Goal: Check status: Check status

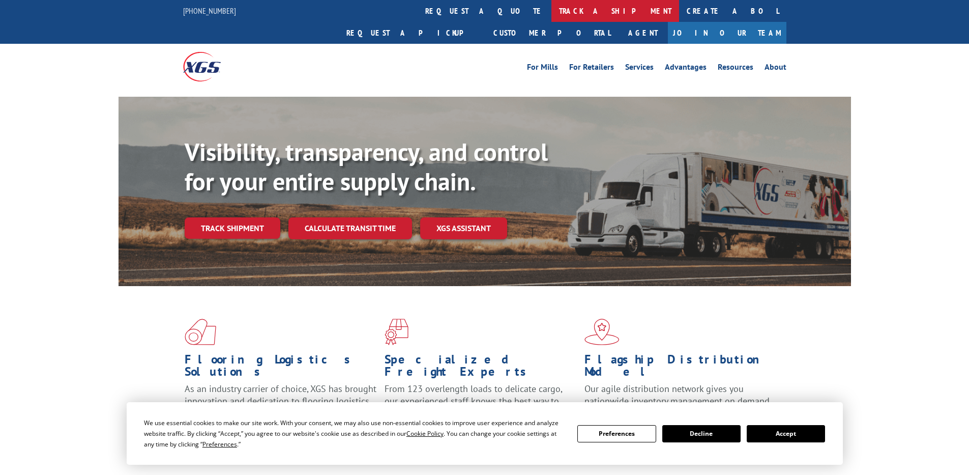
click at [551, 11] on link "track a shipment" at bounding box center [615, 11] width 128 height 22
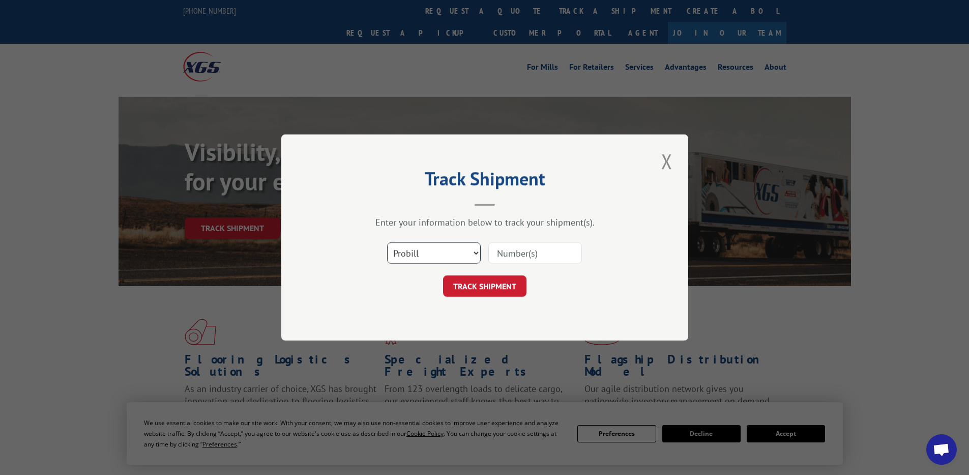
click at [432, 252] on select "Select category... Probill BOL PO" at bounding box center [434, 252] width 94 height 21
select select "po"
click at [387, 242] on select "Select category... Probill BOL PO" at bounding box center [434, 252] width 94 height 21
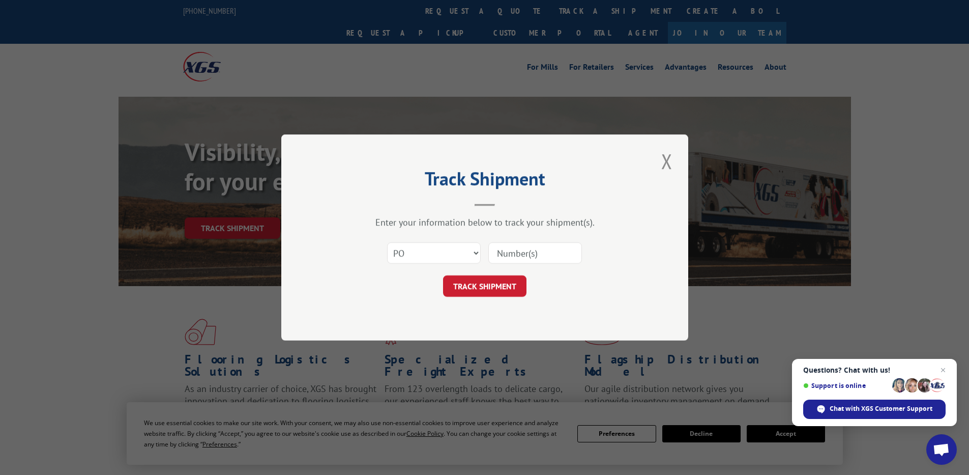
click at [521, 251] on input at bounding box center [535, 252] width 94 height 21
paste input "75527597"
click at [515, 253] on input "75527597" at bounding box center [535, 252] width 94 height 21
type input "75527597"
click button "TRACK SHIPMENT" at bounding box center [484, 285] width 83 height 21
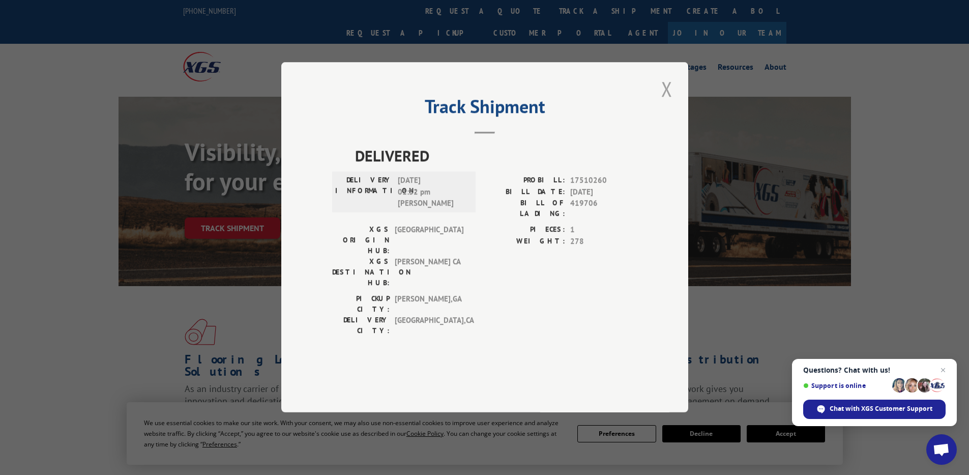
click at [666, 103] on button "Close modal" at bounding box center [666, 89] width 17 height 28
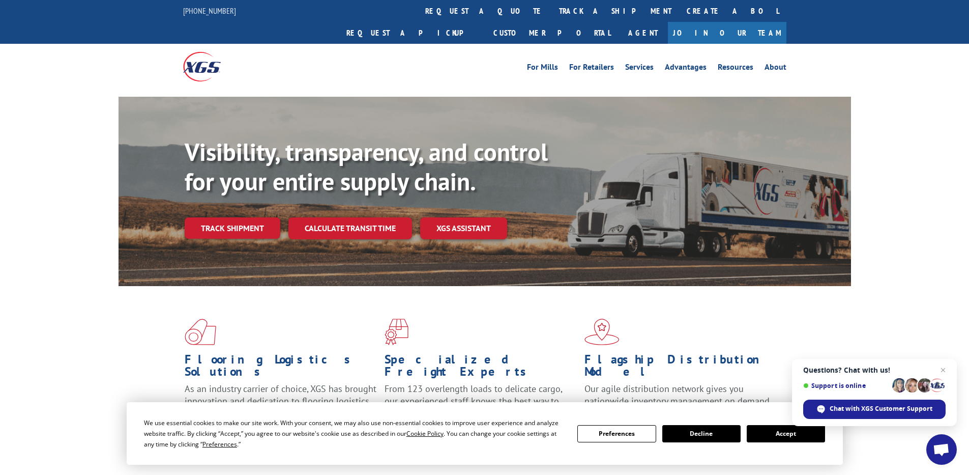
click at [889, 214] on div "Visibility, transparency, and control for your entire supply chain. Track shipm…" at bounding box center [484, 201] width 969 height 209
click at [430, 447] on div "We use essential cookies to make our site work. With your consent, we may also …" at bounding box center [354, 433] width 421 height 32
click at [944, 371] on span "Open chat" at bounding box center [943, 370] width 13 height 13
